Goal: Information Seeking & Learning: Learn about a topic

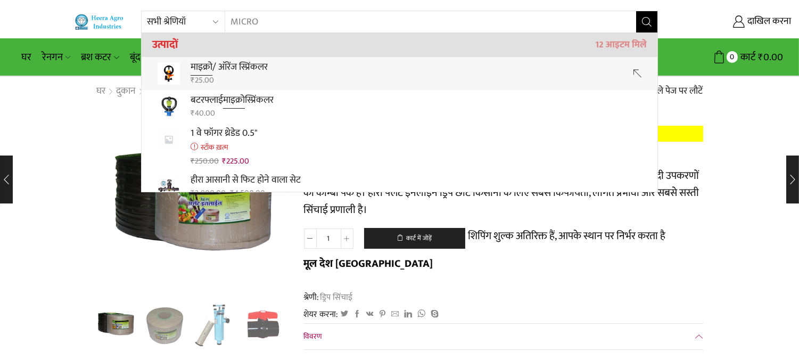
click at [250, 69] on font "/ ऑरेंज स्प्रिंकलर" at bounding box center [239, 67] width 55 height 16
type input "Micro / Orange Sprinkler"
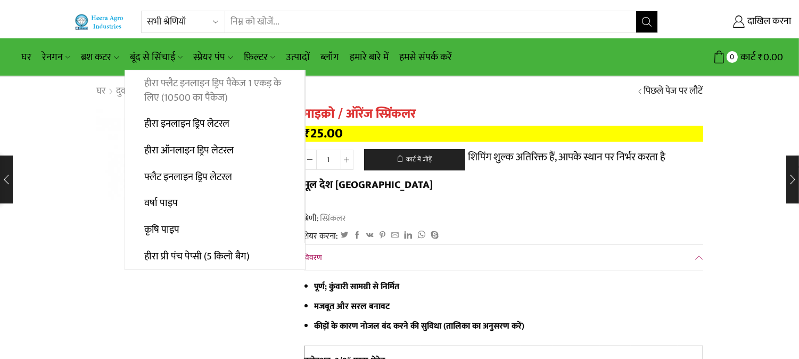
click at [153, 86] on font "हीरा फ्लैट इनलाइन ड्रिप पैकेज 1 एकड़ के लिए (10500 का पैकेज)" at bounding box center [212, 90] width 137 height 31
